Goal: Task Accomplishment & Management: Use online tool/utility

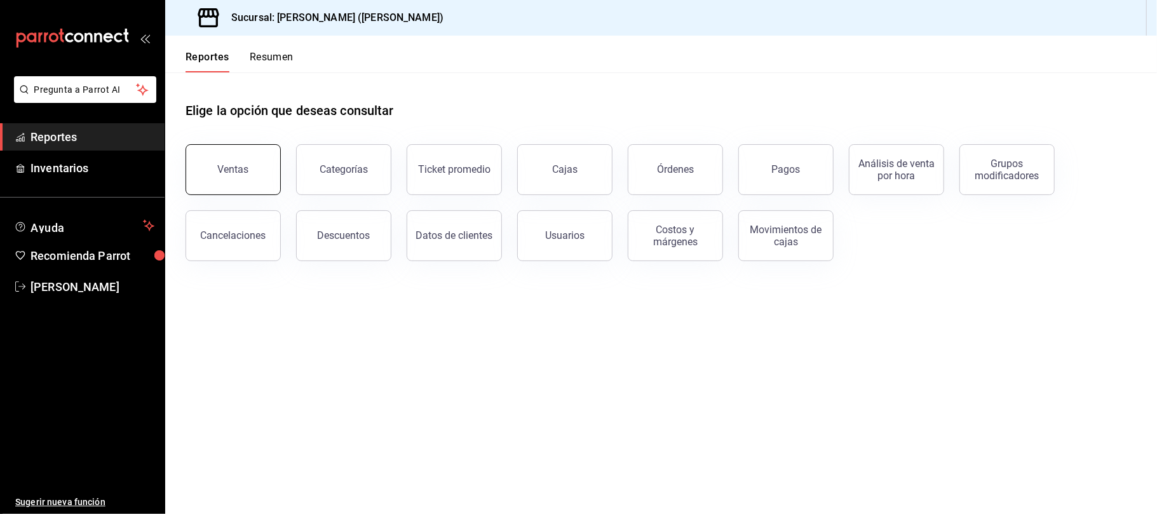
click at [192, 189] on button "Ventas" at bounding box center [233, 169] width 95 height 51
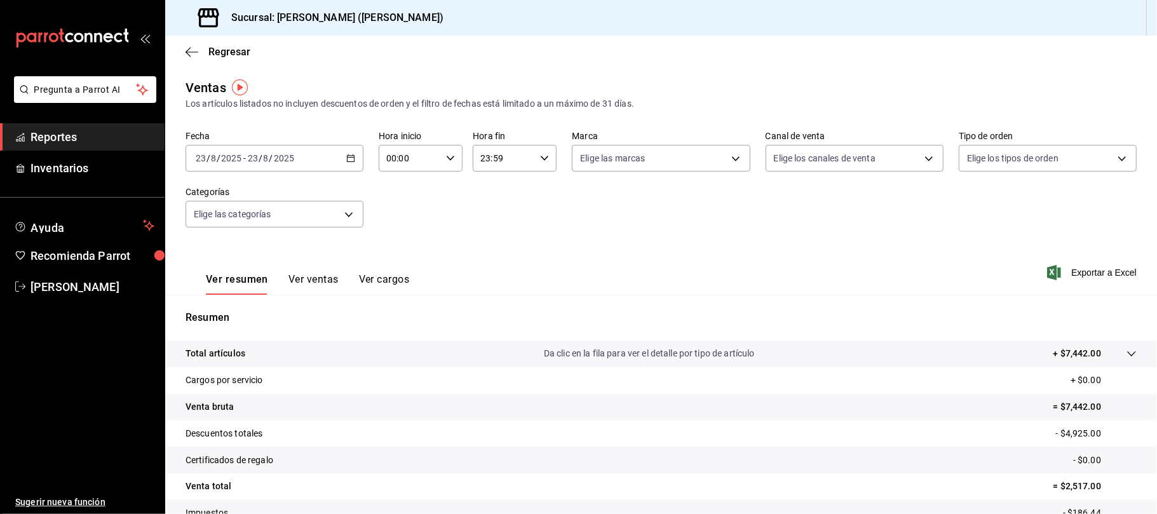
click at [310, 273] on button "Ver ventas" at bounding box center [313, 284] width 50 height 22
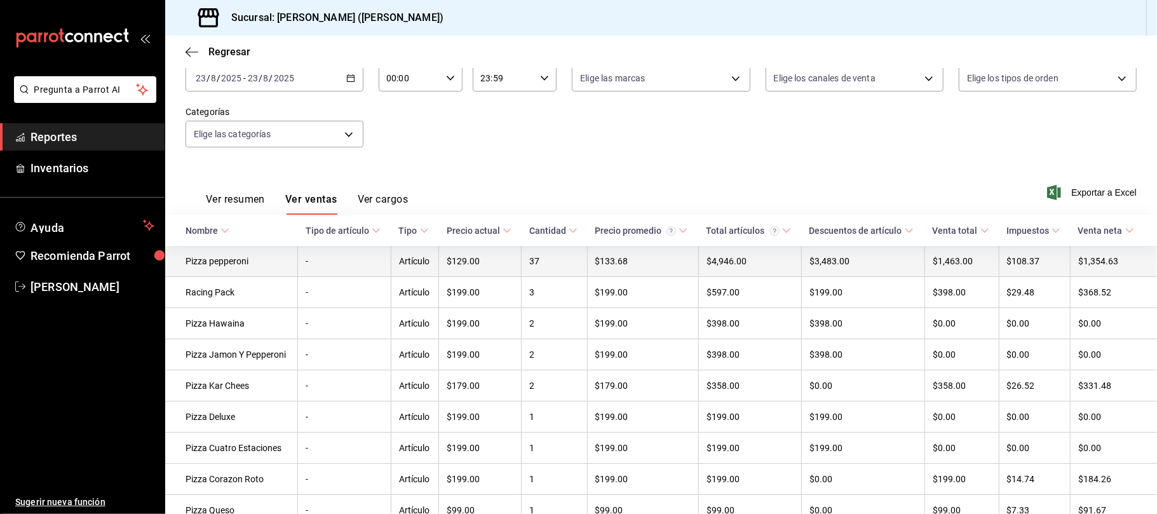
scroll to position [169, 0]
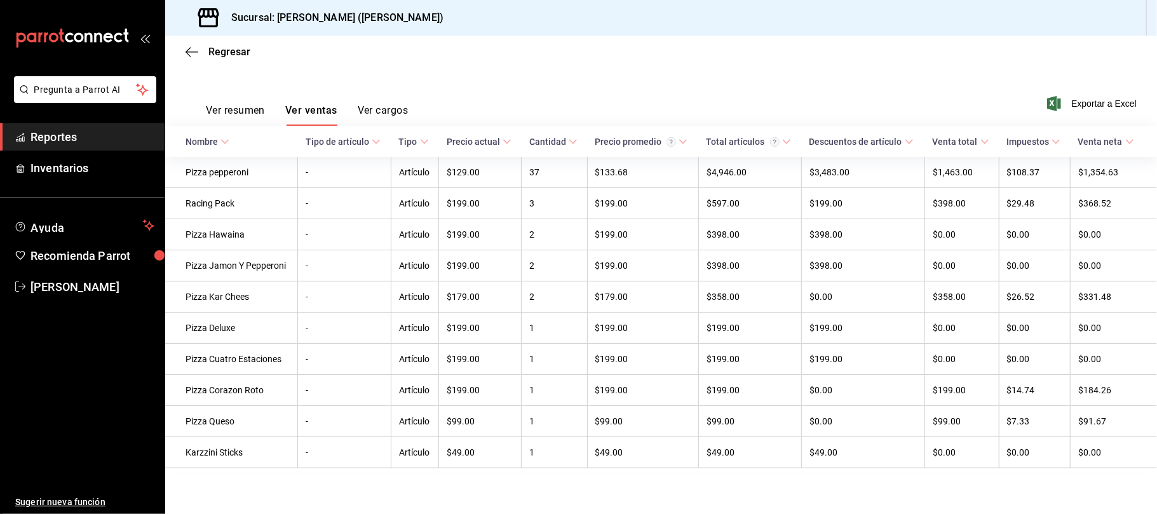
click at [229, 44] on div "Regresar" at bounding box center [661, 52] width 992 height 32
click at [229, 60] on div "Regresar" at bounding box center [661, 52] width 992 height 32
click at [224, 55] on span "Regresar" at bounding box center [229, 52] width 42 height 12
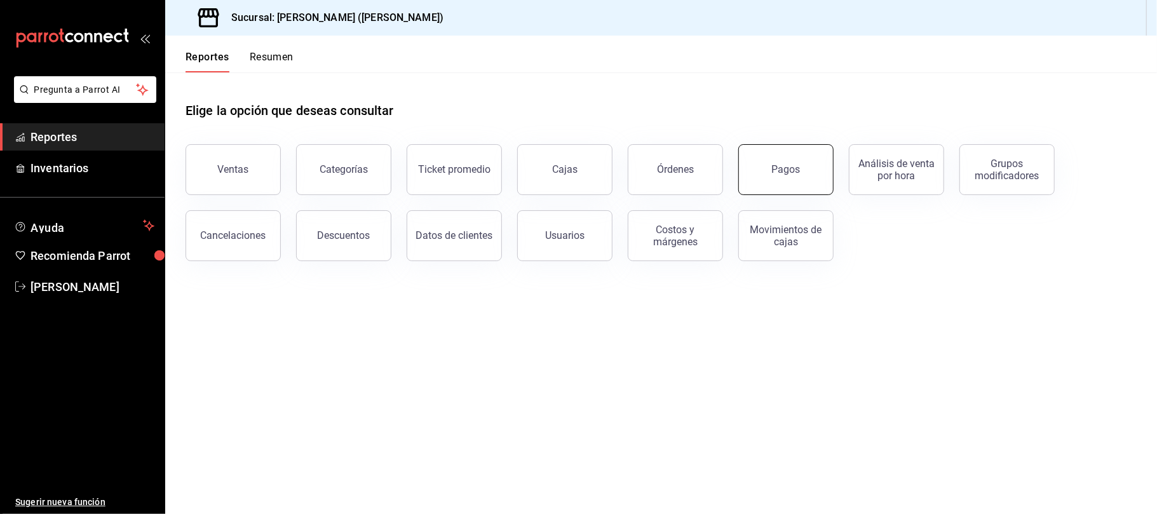
click at [791, 168] on div "Pagos" at bounding box center [786, 169] width 29 height 12
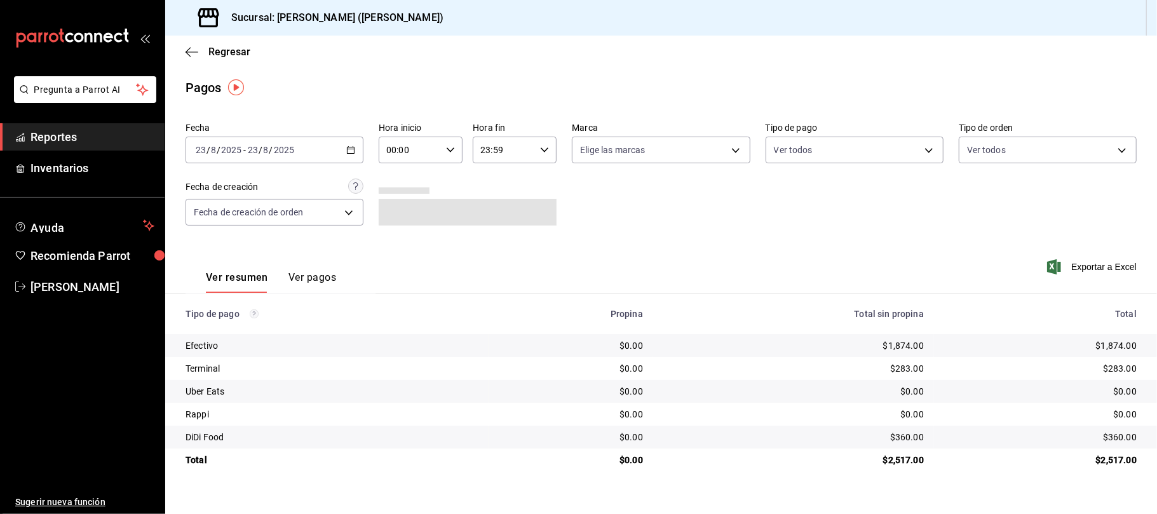
click at [847, 221] on div "Fecha [DATE] [DATE] - [DATE] [DATE] Hora inicio 00:00 Hora inicio Hora fin 23:5…" at bounding box center [661, 179] width 951 height 123
click at [229, 51] on span "Regresar" at bounding box center [229, 52] width 42 height 12
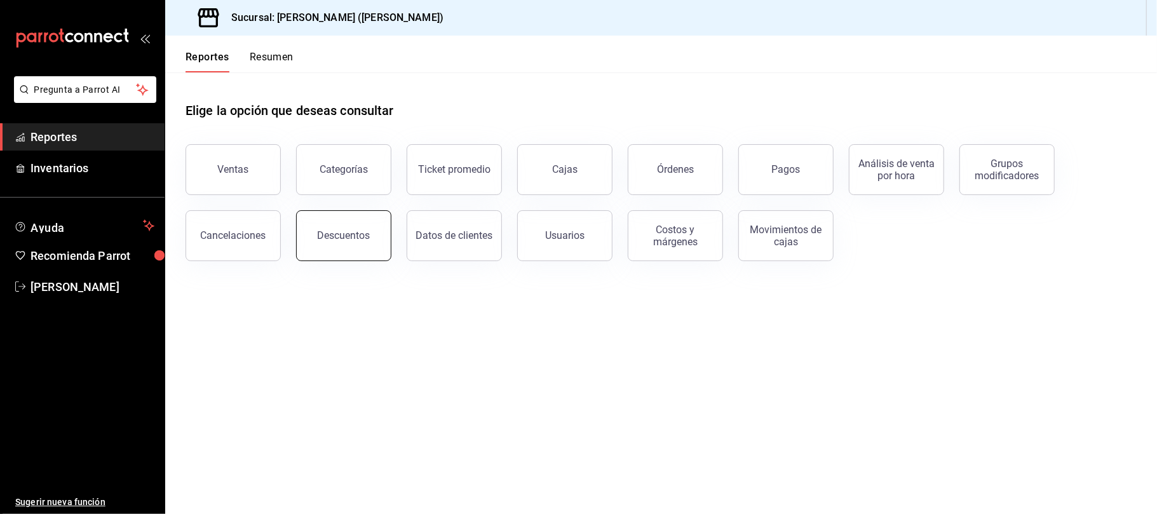
click at [354, 247] on button "Descuentos" at bounding box center [343, 235] width 95 height 51
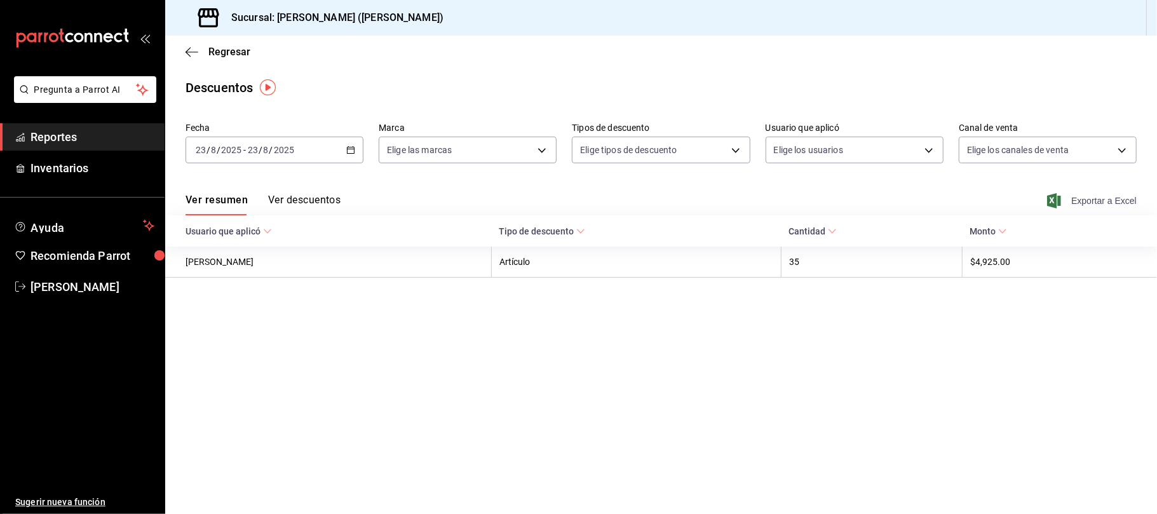
click at [1108, 202] on span "Exportar a Excel" at bounding box center [1093, 200] width 87 height 15
